Goal: Information Seeking & Learning: Learn about a topic

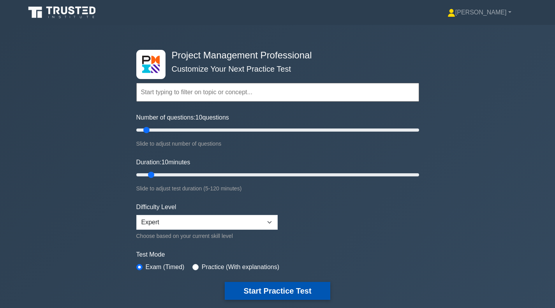
click at [248, 293] on button "Start Practice Test" at bounding box center [277, 291] width 105 height 18
click at [267, 287] on button "Start Practice Test" at bounding box center [277, 291] width 105 height 18
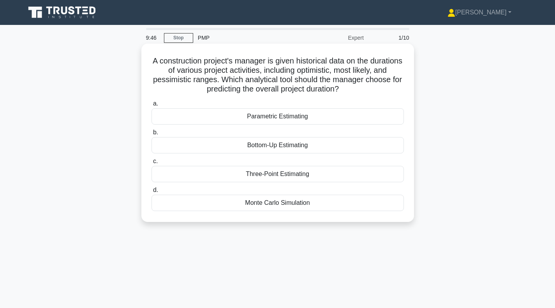
click at [248, 175] on div "Three-Point Estimating" at bounding box center [278, 174] width 253 height 16
click at [152, 164] on input "c. Three-Point Estimating" at bounding box center [152, 161] width 0 height 5
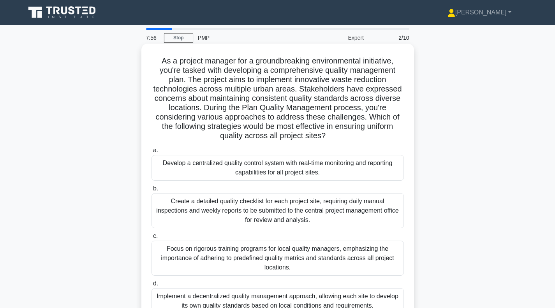
click at [255, 174] on div "Develop a centralized quality control system with real-time monitoring and repo…" at bounding box center [278, 168] width 253 height 26
click at [152, 153] on input "a. Develop a centralized quality control system with real-time monitoring and r…" at bounding box center [152, 150] width 0 height 5
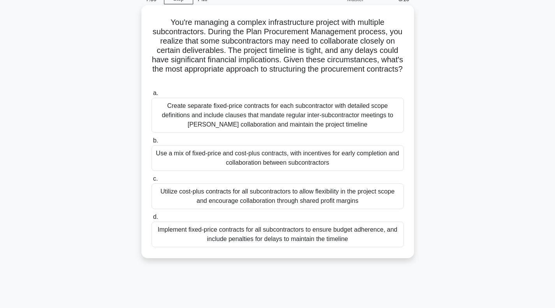
scroll to position [39, 0]
click at [261, 117] on div "Create separate fixed-price contracts for each subcontractor with detailed scop…" at bounding box center [278, 114] width 253 height 35
click at [152, 95] on input "a. Create separate fixed-price contracts for each subcontractor with detailed s…" at bounding box center [152, 92] width 0 height 5
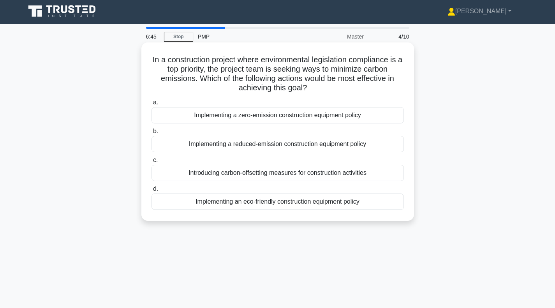
scroll to position [0, 0]
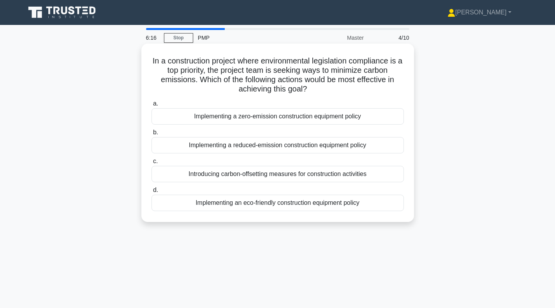
click at [277, 147] on div "Implementing a reduced-emission construction equipment policy" at bounding box center [278, 145] width 253 height 16
click at [152, 135] on input "b. Implementing a reduced-emission construction equipment policy" at bounding box center [152, 132] width 0 height 5
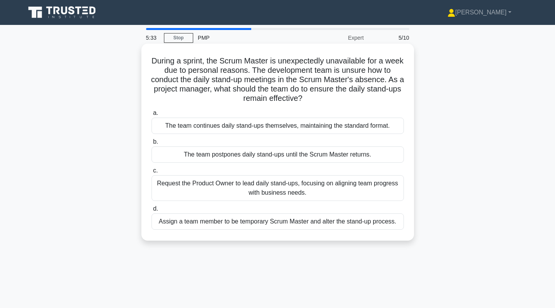
click at [261, 129] on div "The team continues daily stand-ups themselves, maintaining the standard format." at bounding box center [278, 126] width 253 height 16
click at [152, 116] on input "a. The team continues daily stand-ups themselves, maintaining the standard form…" at bounding box center [152, 113] width 0 height 5
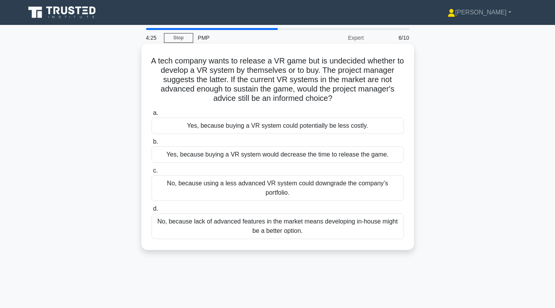
click at [227, 187] on div "No, because using a less advanced VR system could downgrade the company's portf…" at bounding box center [278, 188] width 253 height 26
click at [152, 173] on input "c. No, because using a less advanced VR system could downgrade the company's po…" at bounding box center [152, 170] width 0 height 5
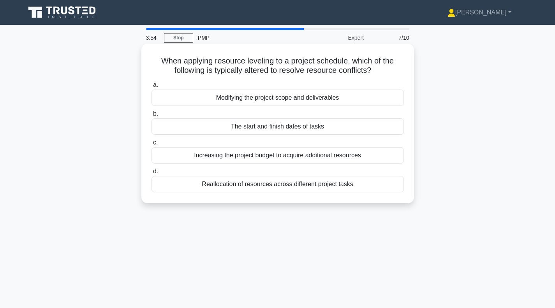
click at [259, 127] on div "The start and finish dates of tasks" at bounding box center [278, 126] width 253 height 16
click at [152, 117] on input "b. The start and finish dates of tasks" at bounding box center [152, 113] width 0 height 5
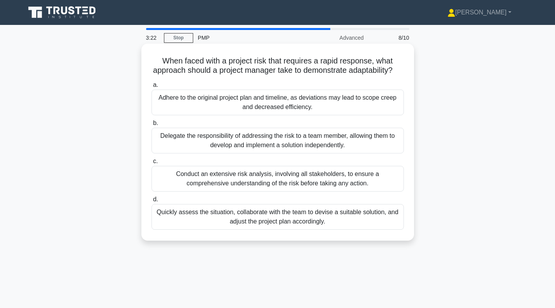
click at [256, 151] on div "Delegate the responsibility of addressing the risk to a team member, allowing t…" at bounding box center [278, 141] width 253 height 26
click at [152, 126] on input "b. Delegate the responsibility of addressing the risk to a team member, allowin…" at bounding box center [152, 123] width 0 height 5
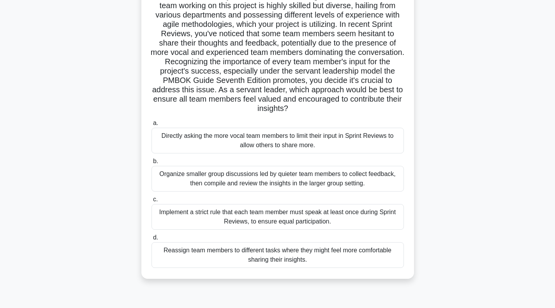
scroll to position [74, 0]
click at [249, 144] on div "Directly asking the more vocal team members to limit their input in Sprint Revi…" at bounding box center [278, 141] width 253 height 26
click at [152, 126] on input "a. Directly asking the more vocal team members to limit their input in Sprint R…" at bounding box center [152, 123] width 0 height 5
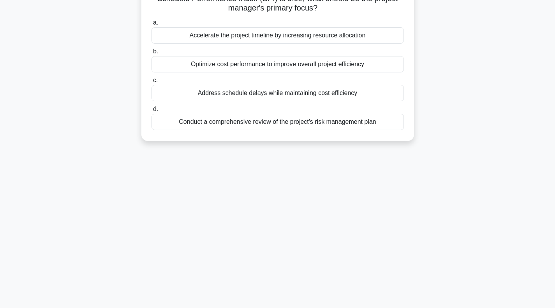
scroll to position [0, 0]
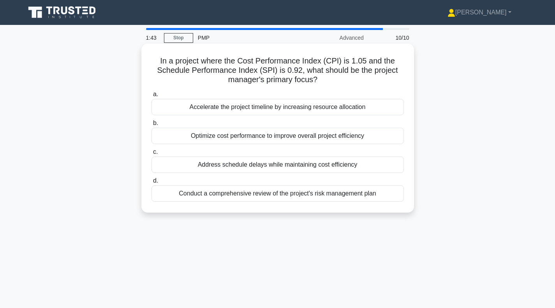
click at [249, 167] on div "Address schedule delays while maintaining cost efficiency" at bounding box center [278, 165] width 253 height 16
click at [152, 155] on input "c. Address schedule delays while maintaining cost efficiency" at bounding box center [152, 152] width 0 height 5
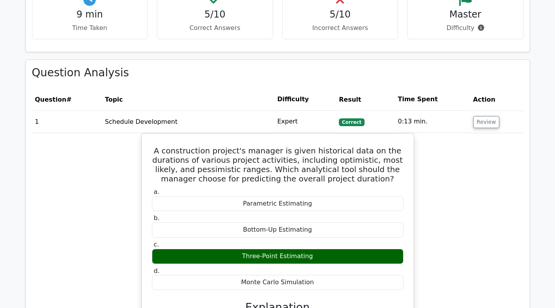
scroll to position [390, 0]
click at [477, 126] on button "Review" at bounding box center [486, 122] width 26 height 12
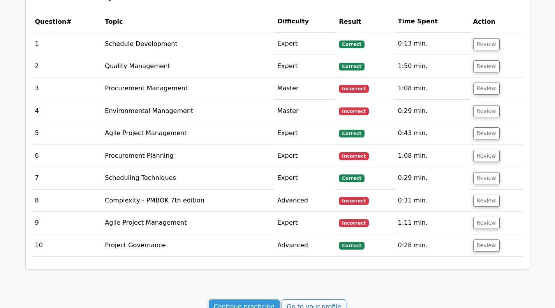
scroll to position [468, 0]
click at [486, 88] on button "Review" at bounding box center [486, 89] width 26 height 12
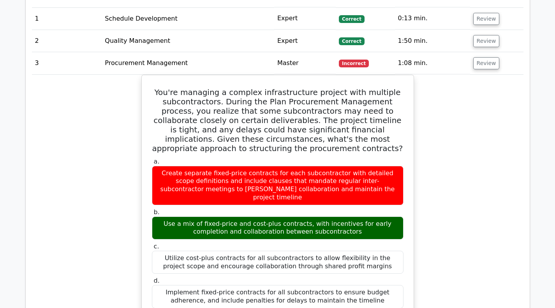
scroll to position [546, 0]
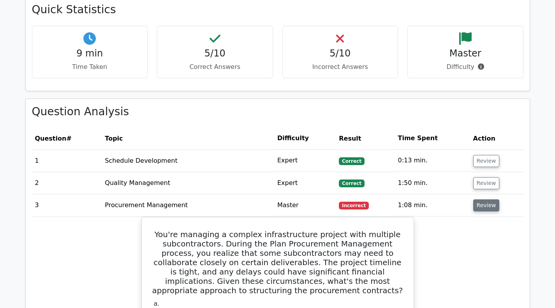
click at [485, 210] on button "Review" at bounding box center [486, 206] width 26 height 12
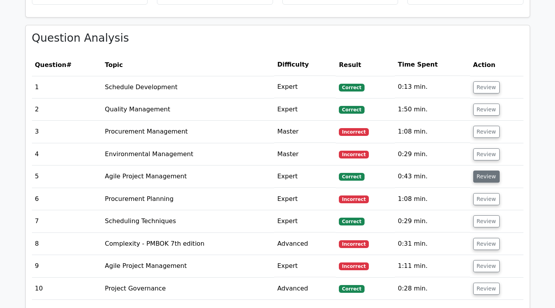
scroll to position [429, 0]
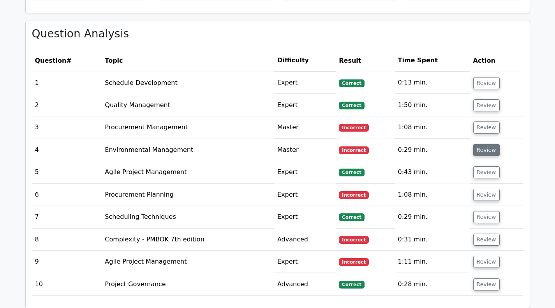
click at [493, 150] on button "Review" at bounding box center [486, 150] width 26 height 12
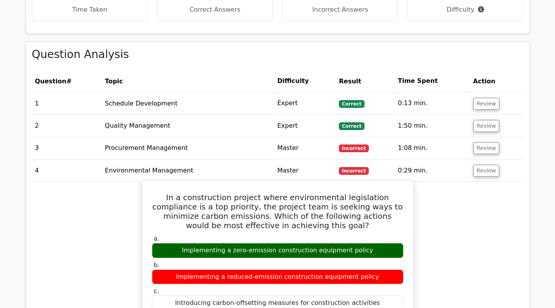
scroll to position [351, 0]
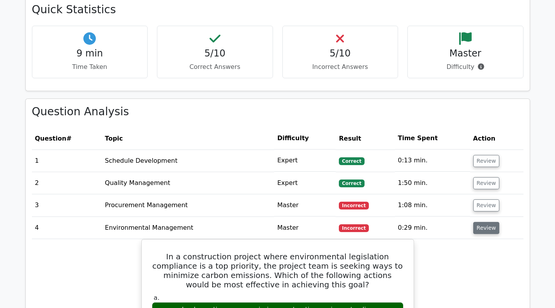
click at [485, 227] on button "Review" at bounding box center [486, 228] width 26 height 12
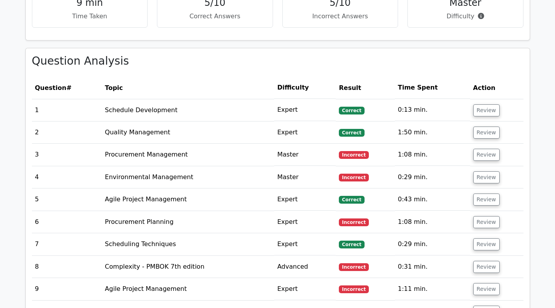
scroll to position [429, 0]
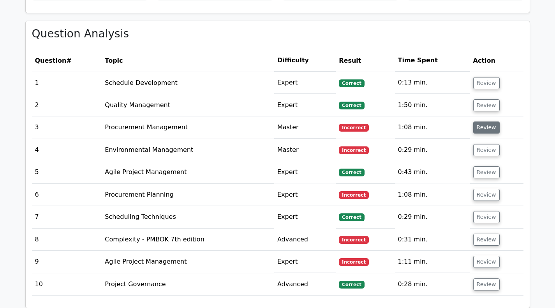
click at [480, 127] on button "Review" at bounding box center [486, 128] width 26 height 12
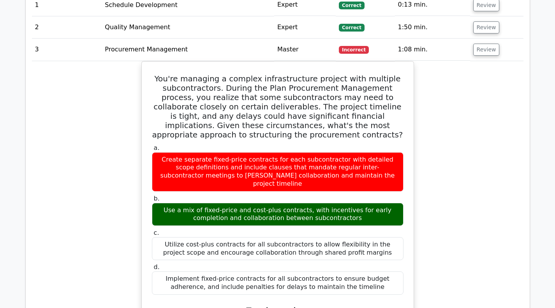
scroll to position [468, 0]
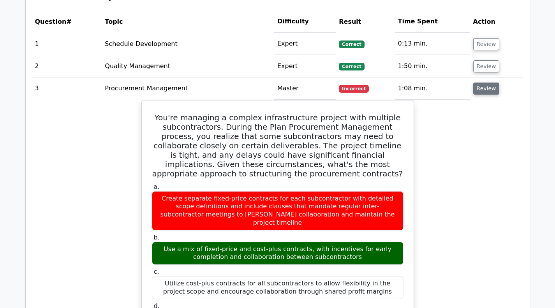
click at [483, 91] on button "Review" at bounding box center [486, 89] width 26 height 12
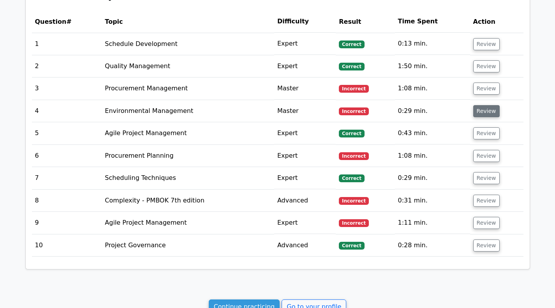
click at [486, 113] on button "Review" at bounding box center [486, 111] width 26 height 12
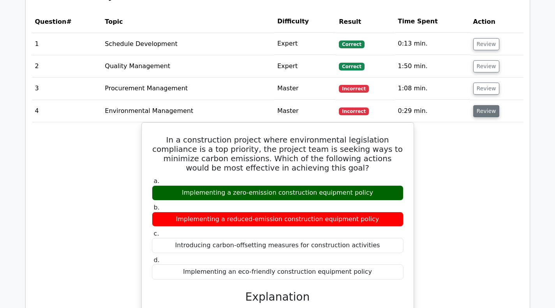
click at [486, 113] on button "Review" at bounding box center [486, 111] width 26 height 12
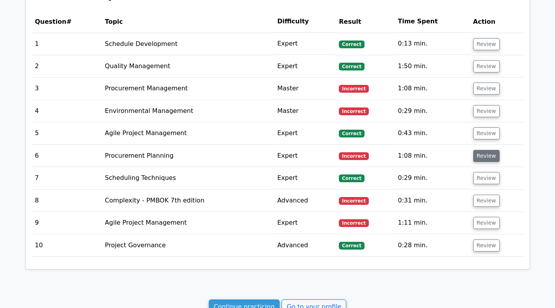
click at [484, 160] on button "Review" at bounding box center [486, 156] width 26 height 12
click at [484, 159] on button "Review" at bounding box center [486, 156] width 26 height 12
click at [484, 156] on button "Review" at bounding box center [486, 156] width 26 height 12
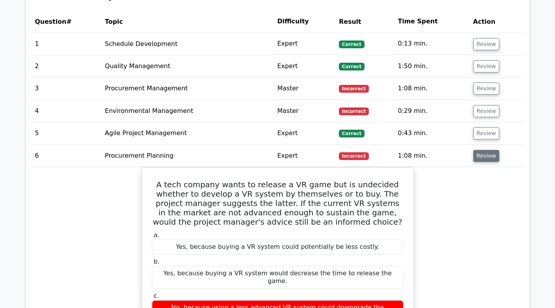
click at [480, 160] on button "Review" at bounding box center [486, 156] width 26 height 12
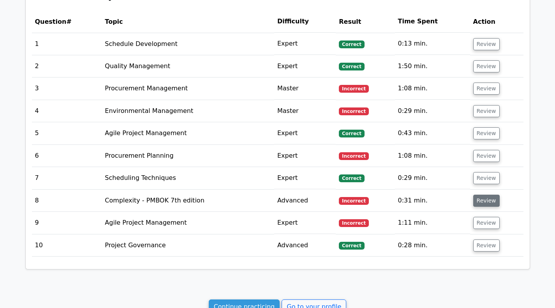
click at [486, 200] on button "Review" at bounding box center [486, 201] width 26 height 12
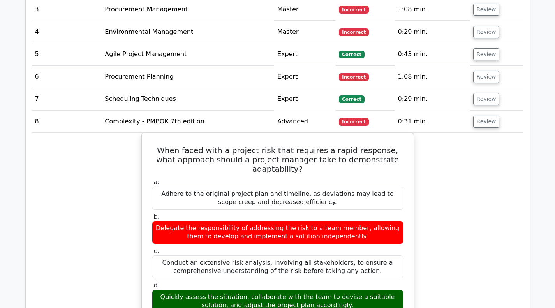
scroll to position [585, 0]
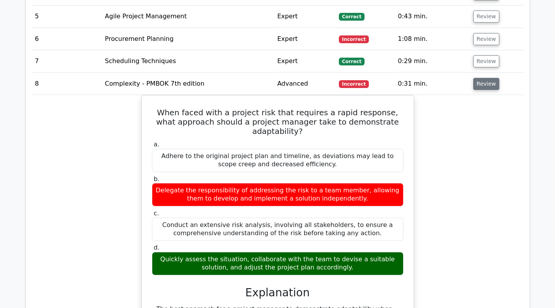
click at [486, 84] on button "Review" at bounding box center [486, 84] width 26 height 12
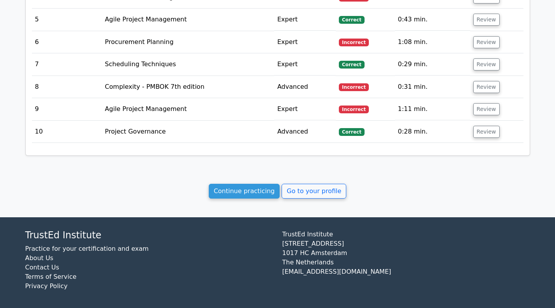
scroll to position [585, 0]
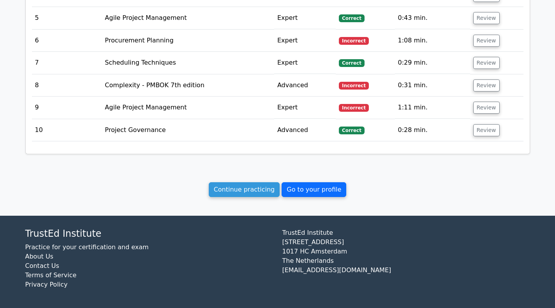
click at [308, 188] on link "Go to your profile" at bounding box center [314, 189] width 65 height 15
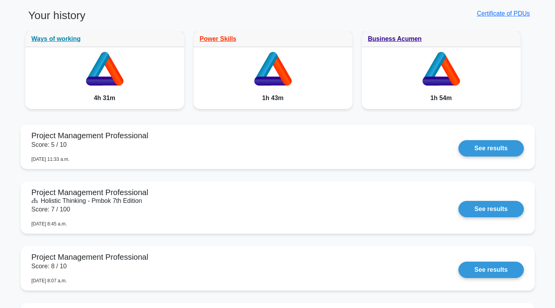
scroll to position [390, 0]
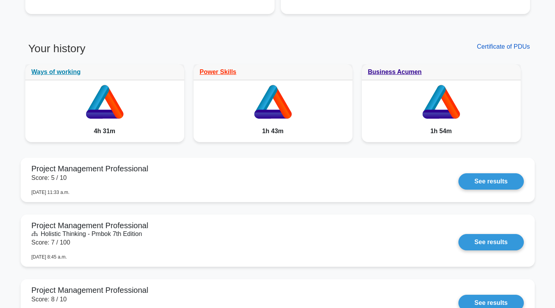
click at [505, 44] on link "Certificate of PDUs" at bounding box center [503, 46] width 53 height 7
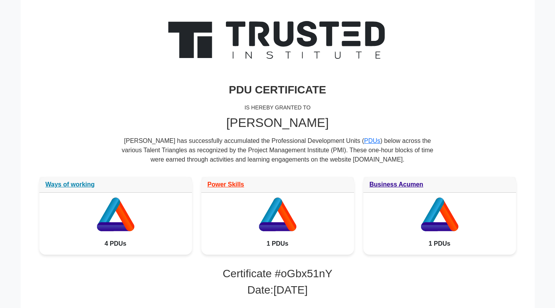
scroll to position [39, 0]
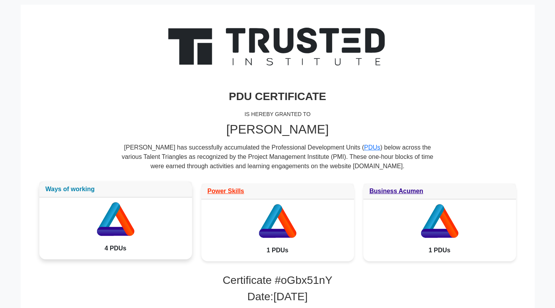
click at [86, 187] on link "Ways of working" at bounding box center [70, 189] width 49 height 7
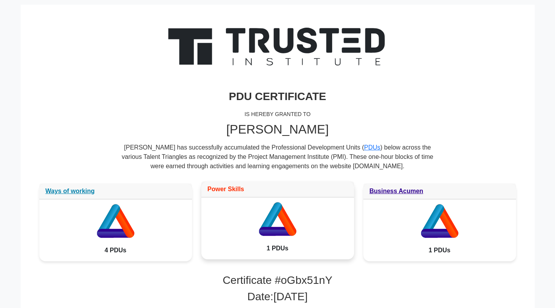
click at [233, 191] on link "Power Skills" at bounding box center [226, 189] width 37 height 7
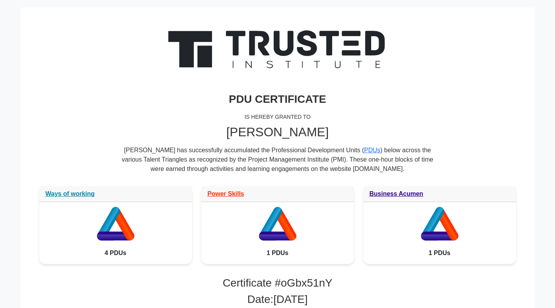
scroll to position [39, 0]
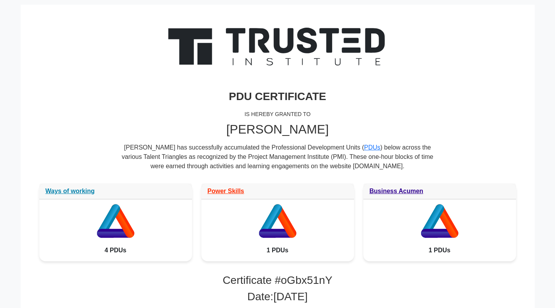
drag, startPoint x: 174, startPoint y: 100, endPoint x: 422, endPoint y: 117, distance: 248.8
click at [422, 117] on div "IS HEREBY GRANTED TO" at bounding box center [277, 114] width 477 height 16
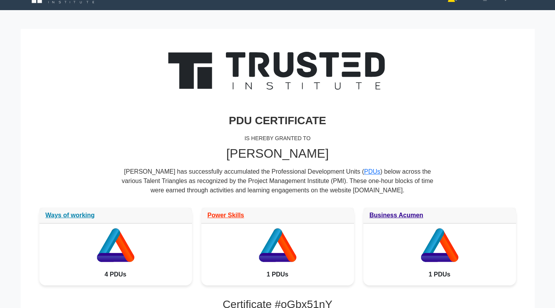
scroll to position [0, 0]
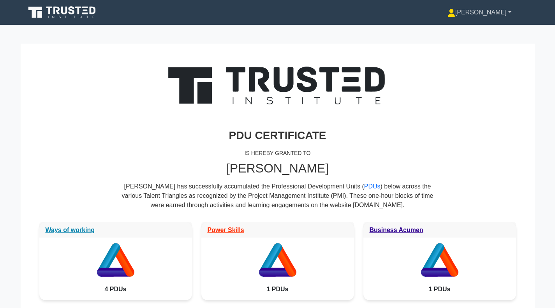
click at [503, 11] on link "[PERSON_NAME]" at bounding box center [479, 13] width 101 height 16
click at [409, 87] on div "PDU CERTIFICATE IS HEREBY GRANTED TO Mir Hamza Imtiaz Mir Hamza Imtiaz has succ…" at bounding box center [278, 142] width 486 height 160
drag, startPoint x: 364, startPoint y: 147, endPoint x: 456, endPoint y: 180, distance: 97.7
click at [456, 180] on div "PDU CERTIFICATE IS HEREBY GRANTED TO Mir Hamza Imtiaz Mir Hamza Imtiaz has succ…" at bounding box center [278, 142] width 486 height 160
drag, startPoint x: 463, startPoint y: 18, endPoint x: 469, endPoint y: 18, distance: 5.9
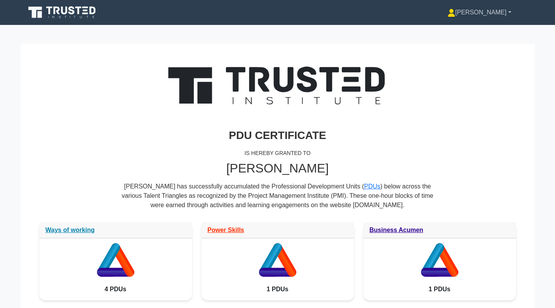
click at [463, 18] on link "[PERSON_NAME]" at bounding box center [479, 13] width 101 height 16
click at [475, 28] on link "Profile" at bounding box center [460, 31] width 62 height 12
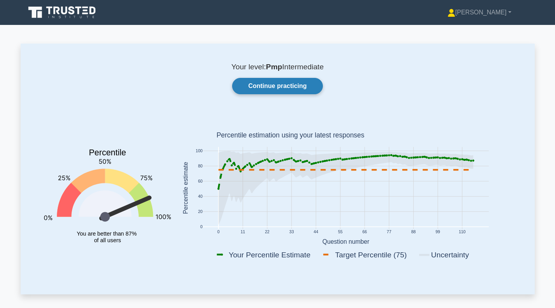
click at [279, 88] on link "Continue practicing" at bounding box center [277, 86] width 90 height 16
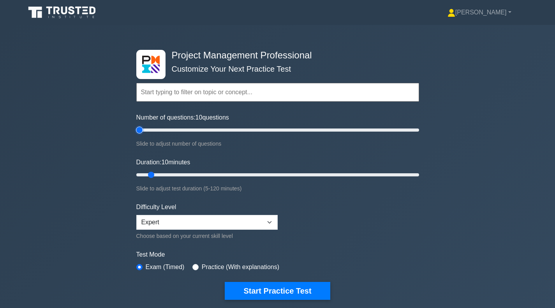
type input "5"
click at [141, 130] on input "Number of questions: 10 questions" at bounding box center [277, 129] width 283 height 9
click at [146, 174] on input "Duration: 10 minutes" at bounding box center [277, 174] width 283 height 9
type input "5"
click at [138, 171] on input "Duration: 10 minutes" at bounding box center [277, 174] width 283 height 9
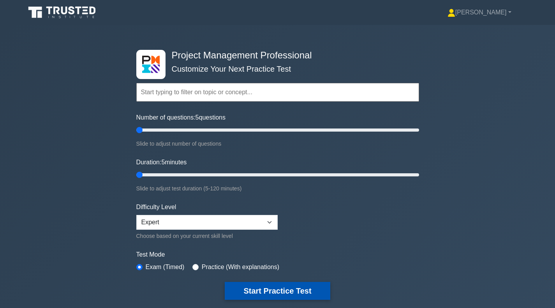
click at [260, 294] on button "Start Practice Test" at bounding box center [277, 291] width 105 height 18
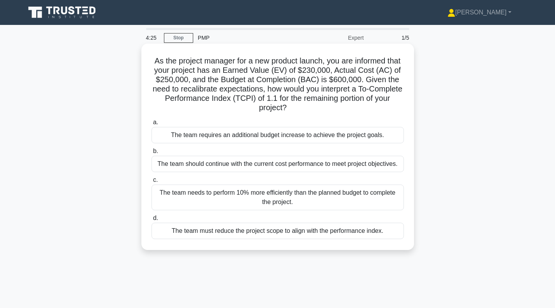
click at [268, 196] on div "The team needs to perform 10% more efficiently than the planned budget to compl…" at bounding box center [278, 198] width 253 height 26
click at [152, 183] on input "c. The team needs to perform 10% more efficiently than the planned budget to co…" at bounding box center [152, 180] width 0 height 5
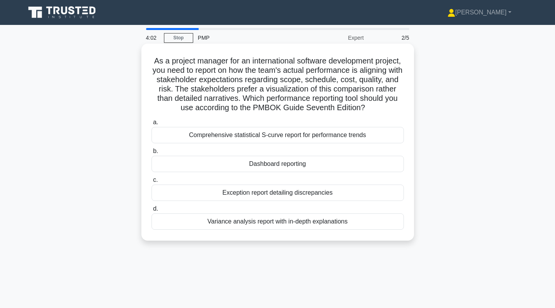
click at [309, 172] on div "Dashboard reporting" at bounding box center [278, 164] width 253 height 16
click at [152, 154] on input "b. Dashboard reporting" at bounding box center [152, 151] width 0 height 5
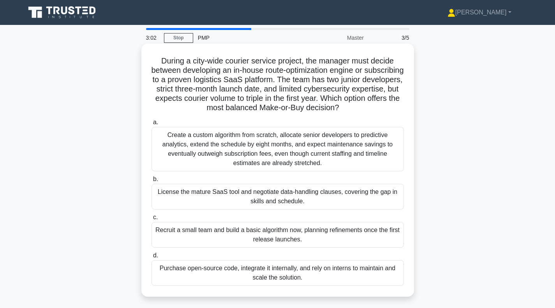
click at [257, 195] on div "License the mature SaaS tool and negotiate data-handling clauses, covering the …" at bounding box center [278, 197] width 253 height 26
click at [152, 182] on input "b. License the mature SaaS tool and negotiate data-handling clauses, covering t…" at bounding box center [152, 179] width 0 height 5
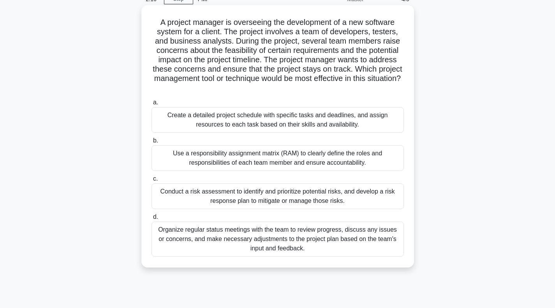
scroll to position [39, 0]
click at [250, 241] on div "Organize regular status meetings with the team to review progress, discuss any …" at bounding box center [278, 238] width 253 height 35
click at [152, 219] on input "d. Organize regular status meetings with the team to review progress, discuss a…" at bounding box center [152, 216] width 0 height 5
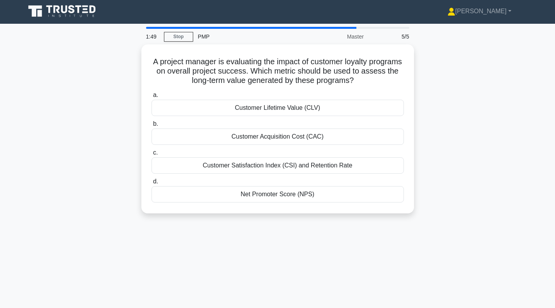
scroll to position [0, 0]
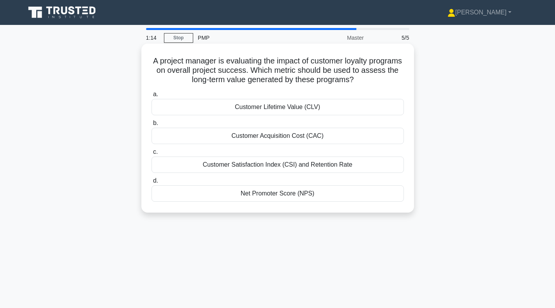
click at [275, 110] on div "Customer Lifetime Value (CLV)" at bounding box center [278, 107] width 253 height 16
click at [152, 97] on input "a. Customer Lifetime Value (CLV)" at bounding box center [152, 94] width 0 height 5
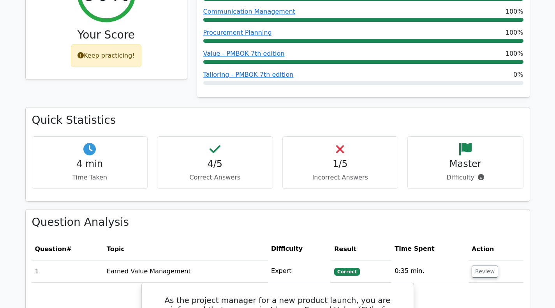
scroll to position [156, 0]
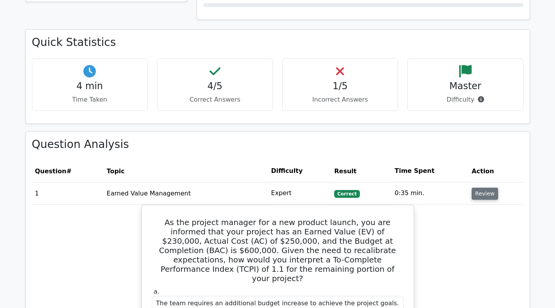
click at [483, 195] on button "Review" at bounding box center [485, 194] width 26 height 12
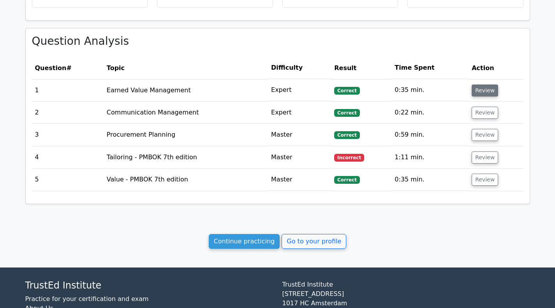
scroll to position [351, 0]
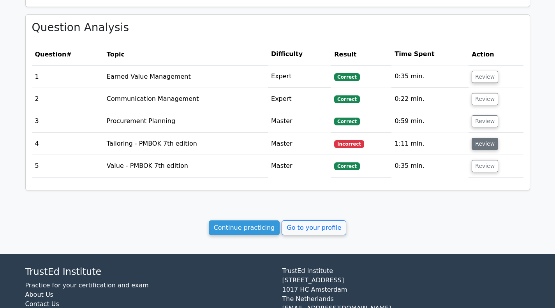
click at [488, 145] on button "Review" at bounding box center [485, 144] width 26 height 12
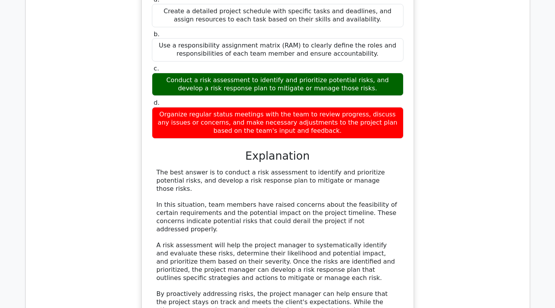
scroll to position [662, 0]
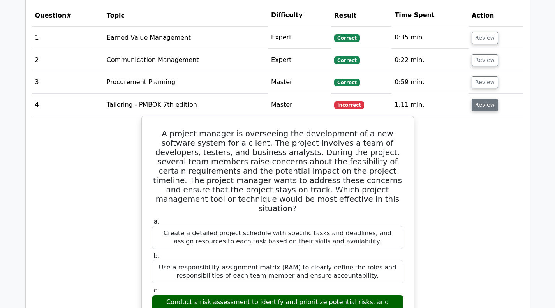
click at [476, 106] on button "Review" at bounding box center [485, 105] width 26 height 12
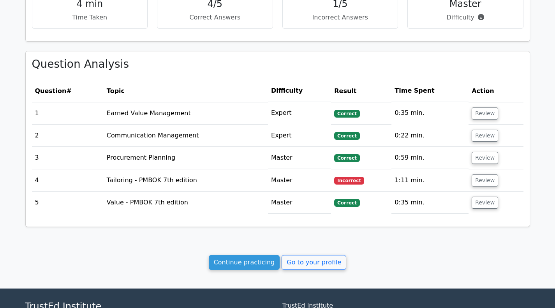
scroll to position [311, 0]
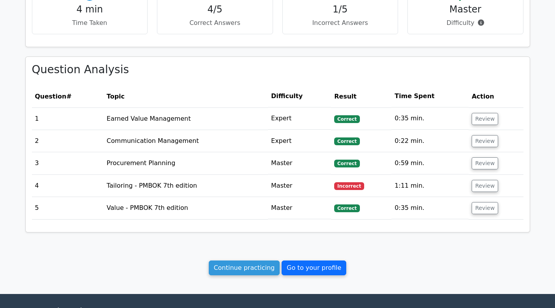
click at [320, 268] on link "Go to your profile" at bounding box center [314, 268] width 65 height 15
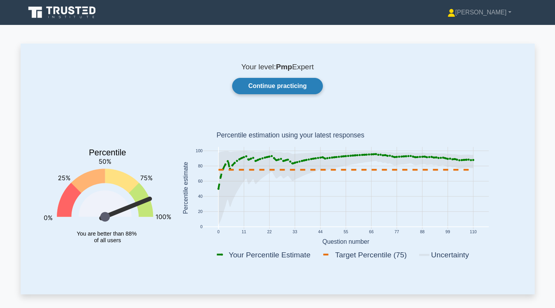
click at [286, 88] on link "Continue practicing" at bounding box center [277, 86] width 90 height 16
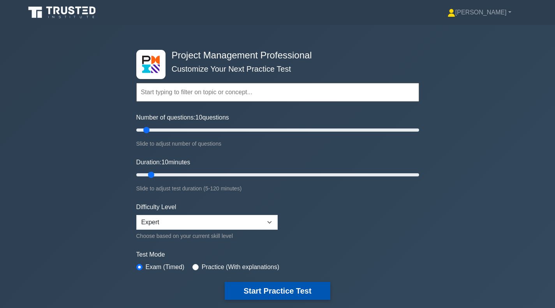
click at [279, 292] on button "Start Practice Test" at bounding box center [277, 291] width 105 height 18
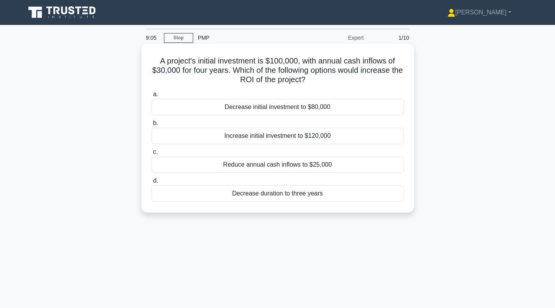
click at [259, 195] on div "Decrease duration to three years" at bounding box center [278, 193] width 253 height 16
click at [152, 184] on input "d. Decrease duration to three years" at bounding box center [152, 180] width 0 height 5
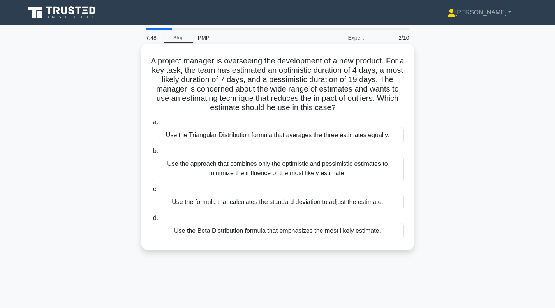
click at [253, 203] on div "Use the formula that calculates the standard deviation to adjust the estimate." at bounding box center [278, 202] width 253 height 16
click at [152, 192] on input "c. Use the formula that calculates the standard deviation to adjust the estimat…" at bounding box center [152, 189] width 0 height 5
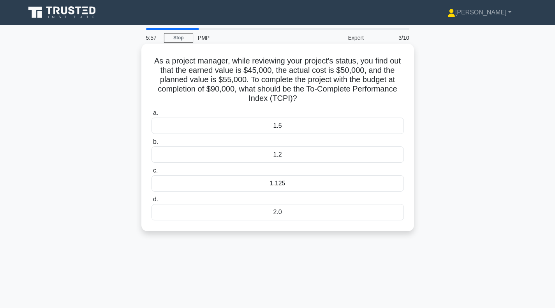
click at [264, 157] on div "1.2" at bounding box center [278, 155] width 253 height 16
click at [152, 145] on input "b. 1.2" at bounding box center [152, 142] width 0 height 5
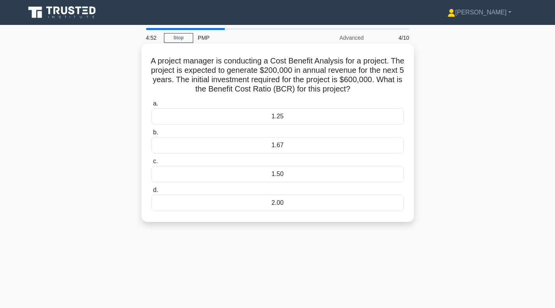
click at [253, 147] on div "1.67" at bounding box center [278, 145] width 253 height 16
click at [152, 135] on input "b. 1.67" at bounding box center [152, 132] width 0 height 5
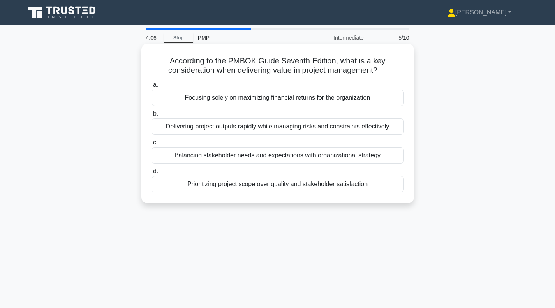
click at [265, 156] on div "Balancing stakeholder needs and expectations with organizational strategy" at bounding box center [278, 155] width 253 height 16
click at [152, 145] on input "c. Balancing stakeholder needs and expectations with organizational strategy" at bounding box center [152, 142] width 0 height 5
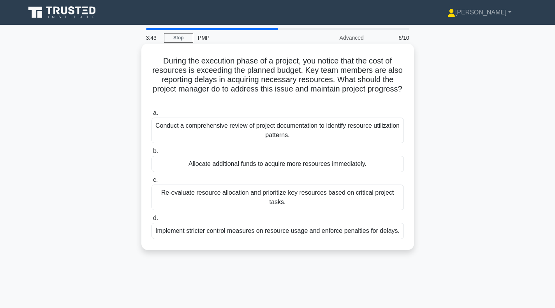
click at [256, 199] on div "Re-evaluate resource allocation and prioritize key resources based on critical …" at bounding box center [278, 198] width 253 height 26
click at [152, 183] on input "c. Re-evaluate resource allocation and prioritize key resources based on critic…" at bounding box center [152, 180] width 0 height 5
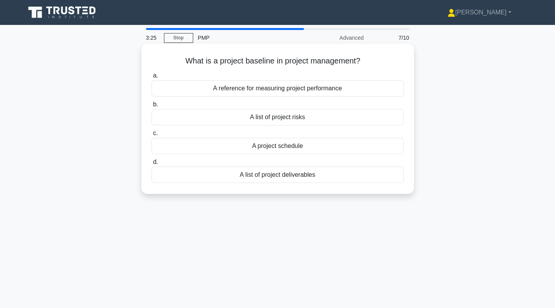
click at [262, 89] on div "A reference for measuring project performance" at bounding box center [278, 88] width 253 height 16
click at [152, 78] on input "a. A reference for measuring project performance" at bounding box center [152, 75] width 0 height 5
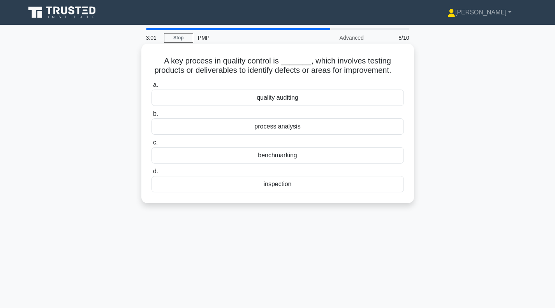
click at [280, 192] on div "inspection" at bounding box center [278, 184] width 253 height 16
click at [152, 174] on input "d. inspection" at bounding box center [152, 171] width 0 height 5
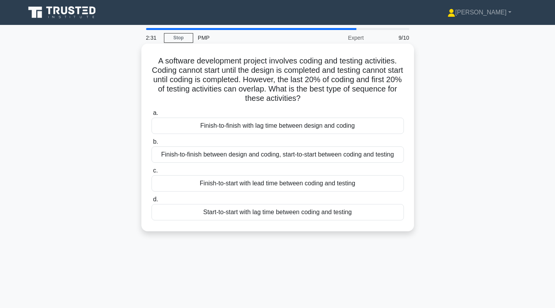
click at [288, 185] on div "Finish-to-start with lead time between coding and testing" at bounding box center [278, 183] width 253 height 16
click at [152, 173] on input "c. Finish-to-start with lead time between coding and testing" at bounding box center [152, 170] width 0 height 5
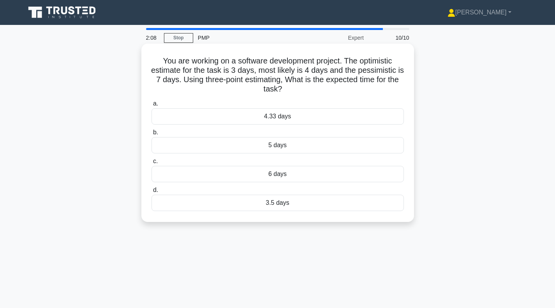
click at [262, 119] on div "4.33 days" at bounding box center [278, 116] width 253 height 16
click at [152, 106] on input "a. 4.33 days" at bounding box center [152, 103] width 0 height 5
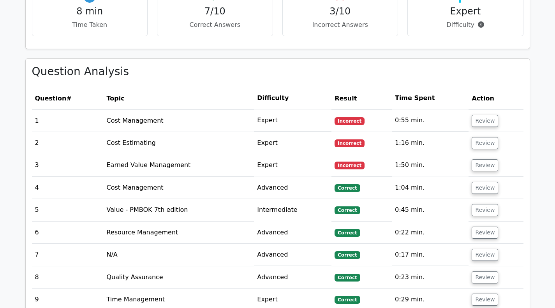
click at [482, 118] on button "Review" at bounding box center [485, 121] width 26 height 12
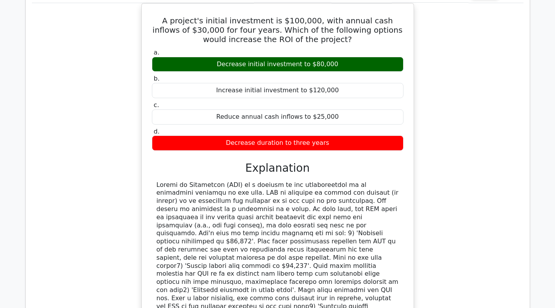
scroll to position [390, 0]
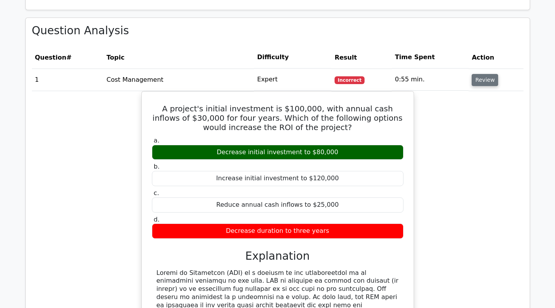
click at [489, 81] on button "Review" at bounding box center [485, 80] width 26 height 12
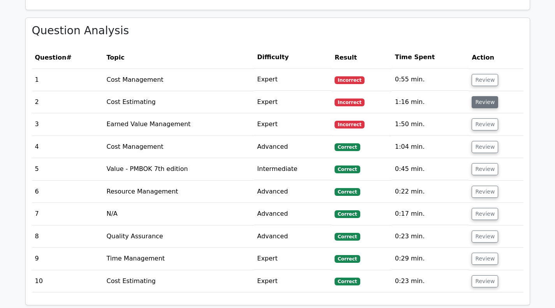
click at [480, 103] on button "Review" at bounding box center [485, 102] width 26 height 12
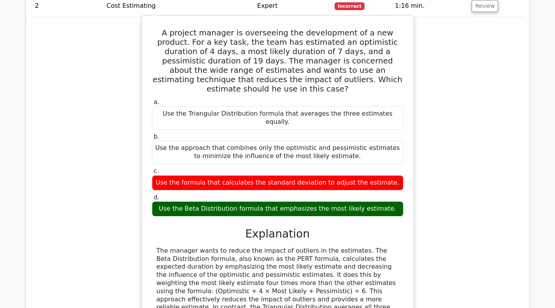
scroll to position [468, 0]
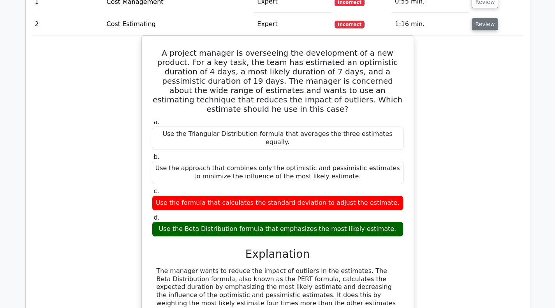
click at [486, 27] on button "Review" at bounding box center [485, 24] width 26 height 12
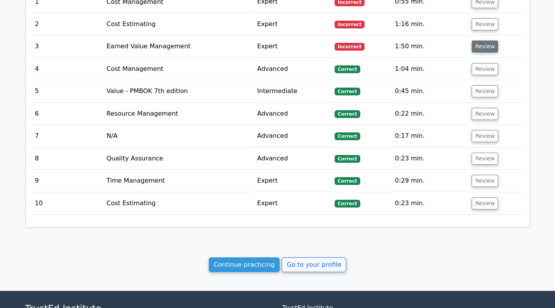
click at [479, 50] on button "Review" at bounding box center [485, 47] width 26 height 12
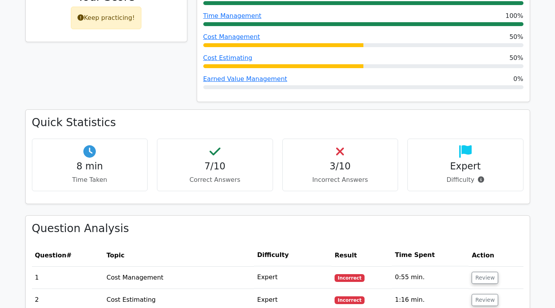
scroll to position [273, 0]
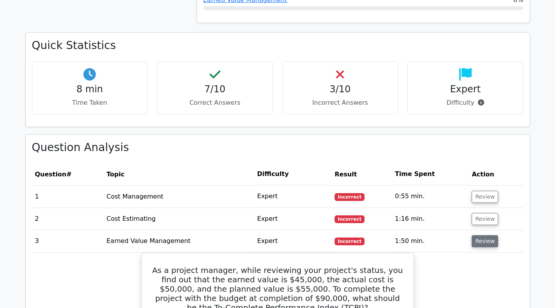
click at [483, 243] on button "Review" at bounding box center [485, 241] width 26 height 12
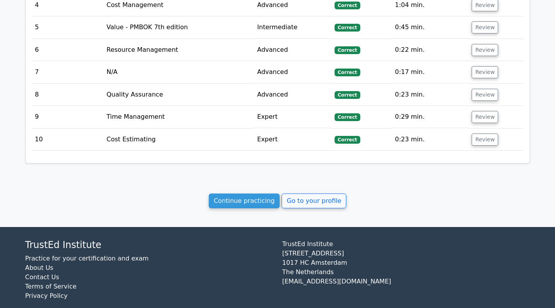
scroll to position [543, 0]
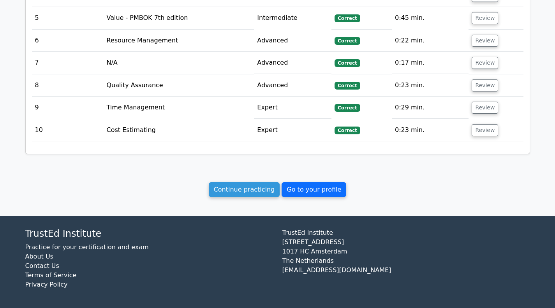
click at [316, 189] on link "Go to your profile" at bounding box center [314, 189] width 65 height 15
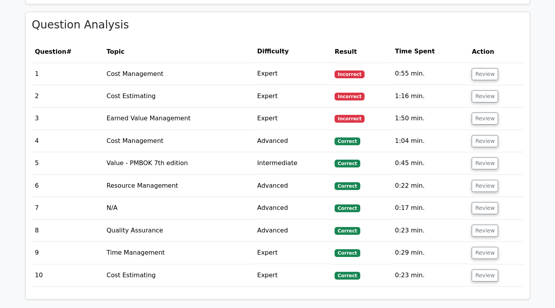
scroll to position [309, 0]
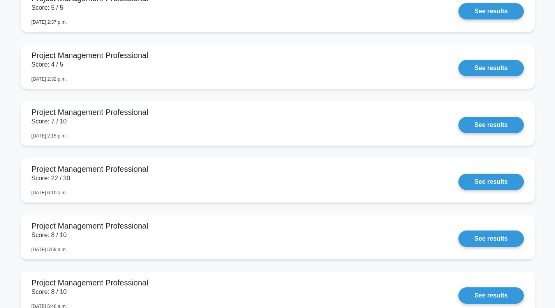
scroll to position [1091, 0]
